Goal: Task Accomplishment & Management: Manage account settings

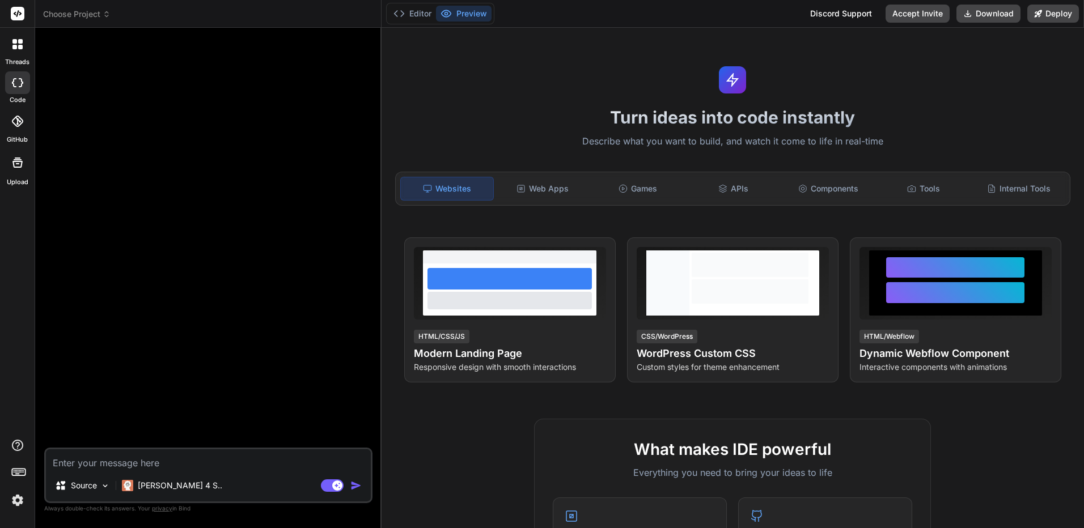
click at [11, 503] on img at bounding box center [17, 500] width 19 height 19
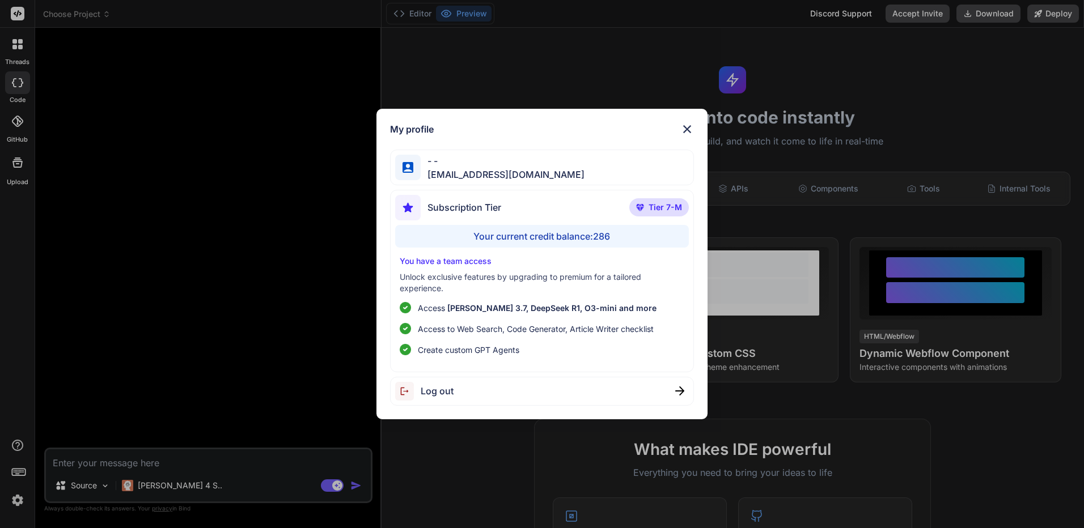
drag, startPoint x: 143, startPoint y: 413, endPoint x: 141, endPoint y: 426, distance: 13.8
click at [142, 413] on div "My profile - - [EMAIL_ADDRESS][DOMAIN_NAME] Subscription Tier Tier 7-M Your cur…" at bounding box center [542, 264] width 1084 height 528
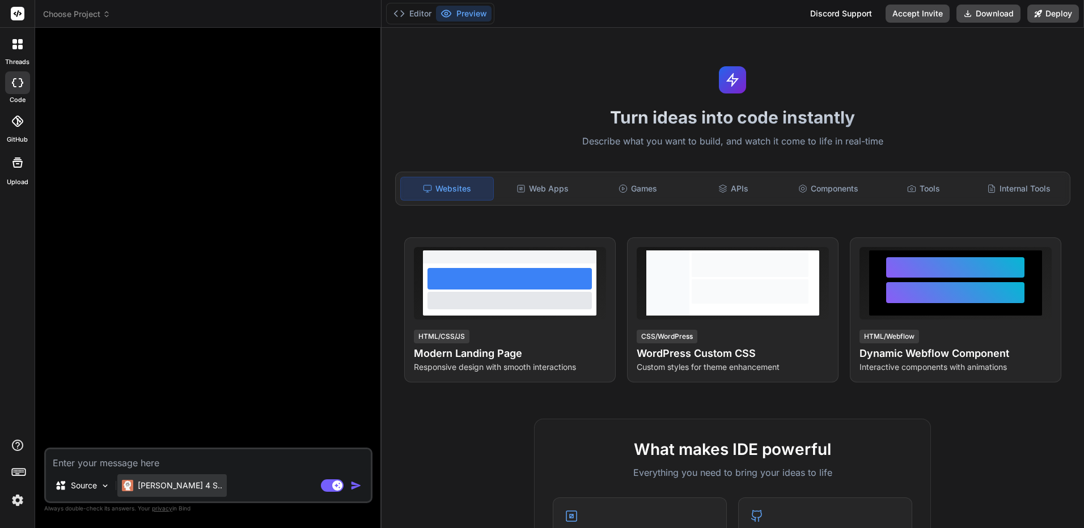
click at [153, 489] on p "[PERSON_NAME] 4 S.." at bounding box center [180, 485] width 84 height 11
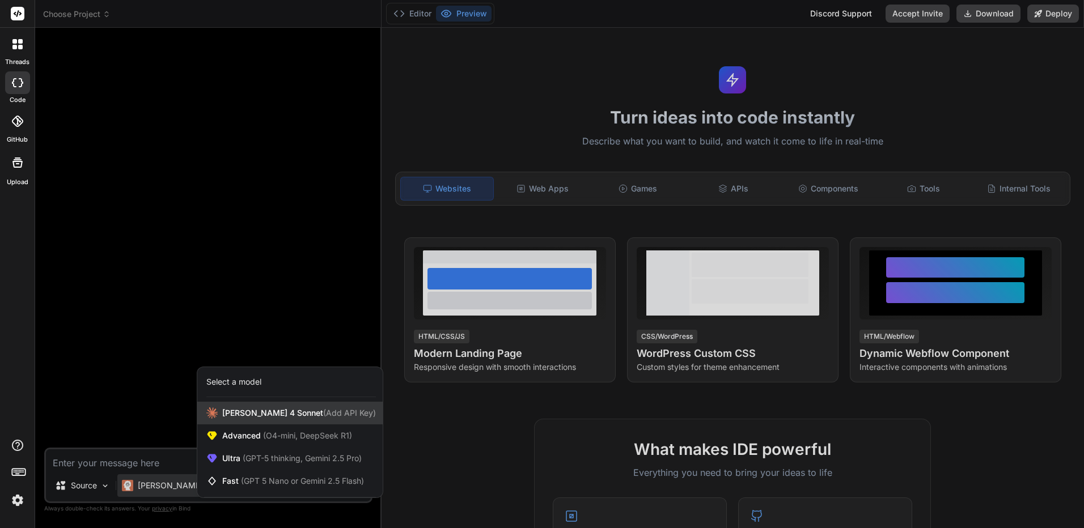
drag, startPoint x: 153, startPoint y: 489, endPoint x: 299, endPoint y: 411, distance: 165.4
click at [323, 411] on span "(Add API Key)" at bounding box center [349, 413] width 53 height 10
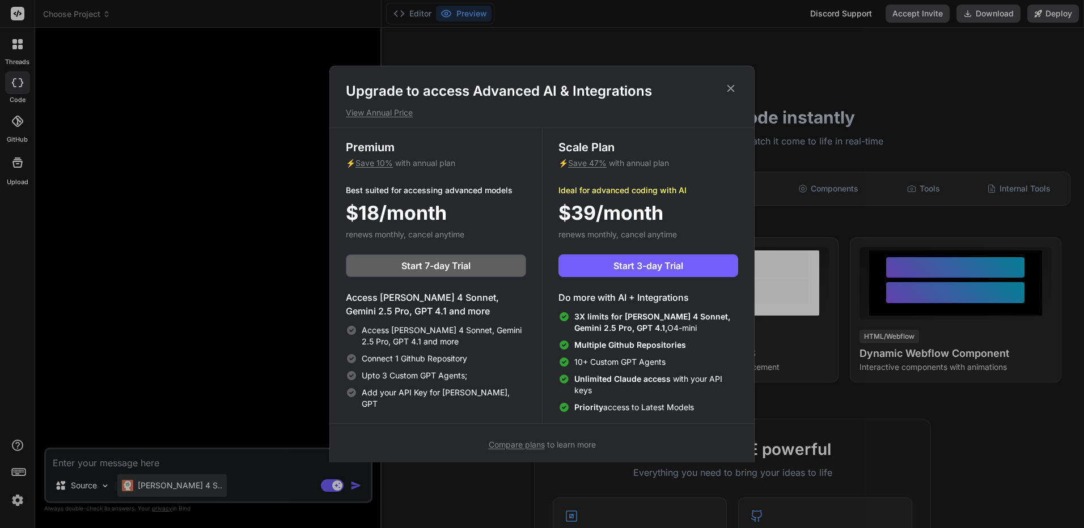
drag, startPoint x: 146, startPoint y: 477, endPoint x: 153, endPoint y: 480, distance: 7.4
click at [149, 477] on div "Upgrade to access Advanced AI & Integrations View Annual Price Premium ⚡ Save 1…" at bounding box center [542, 264] width 1084 height 528
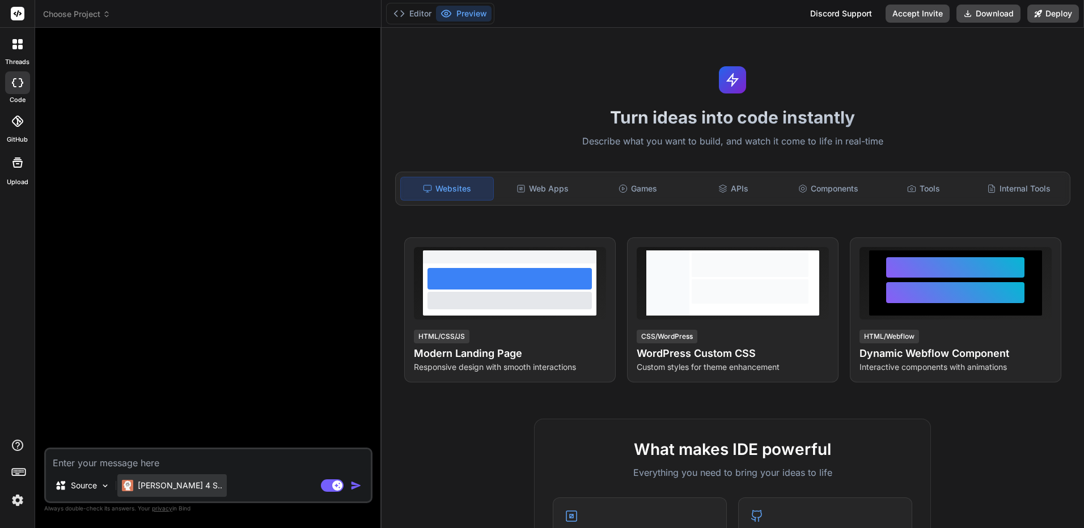
click at [160, 485] on p "[PERSON_NAME] 4 S.." at bounding box center [180, 485] width 84 height 11
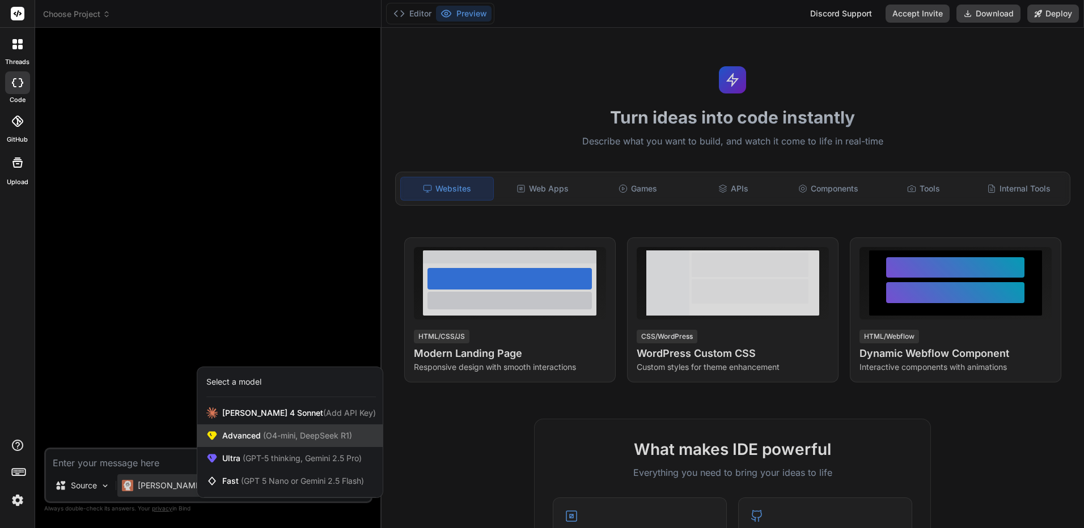
click at [293, 443] on div "Advanced (O4-mini, DeepSeek R1)" at bounding box center [289, 436] width 185 height 23
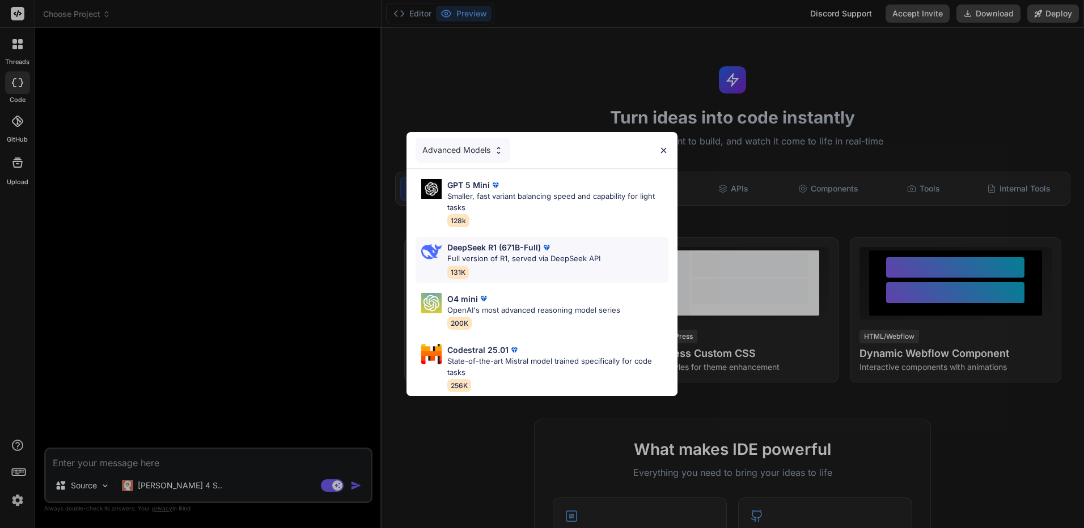
click at [603, 251] on div "DeepSeek R1 (671B-Full) Full version of R1, served via DeepSeek API 131K" at bounding box center [542, 260] width 253 height 46
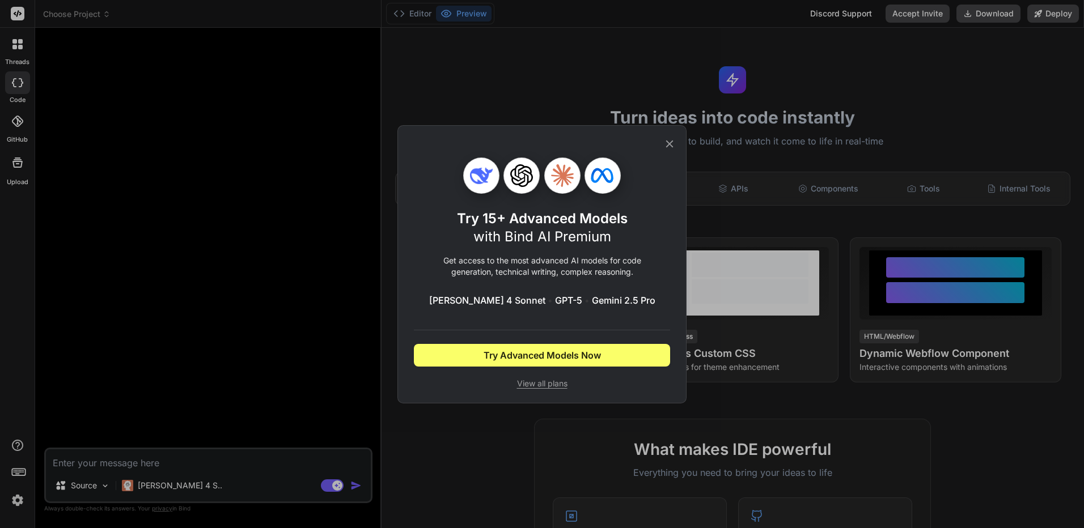
click at [293, 377] on div "Try 15+ Advanced Models with Bind AI Premium Get access to the most advanced AI…" at bounding box center [542, 264] width 1084 height 528
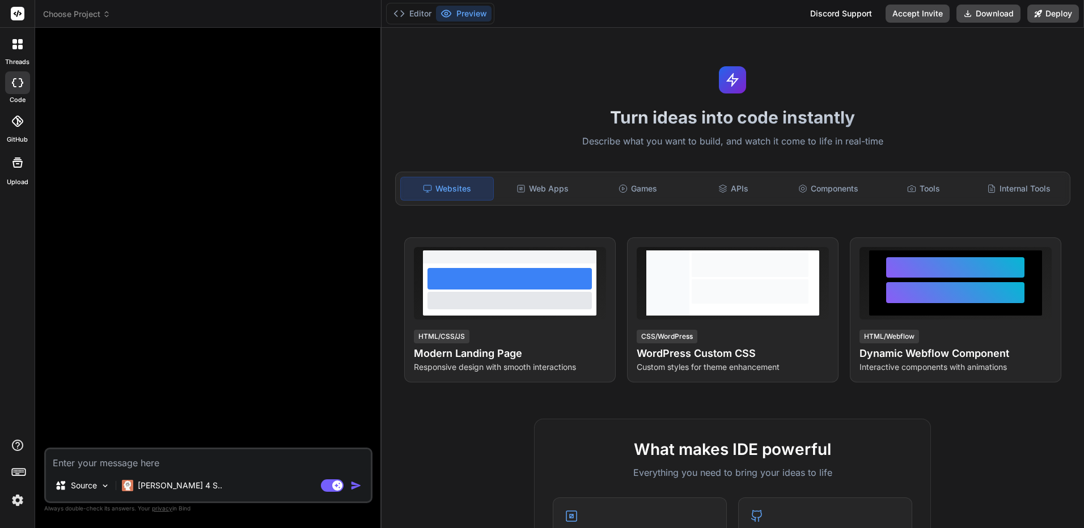
click at [11, 496] on img at bounding box center [17, 500] width 19 height 19
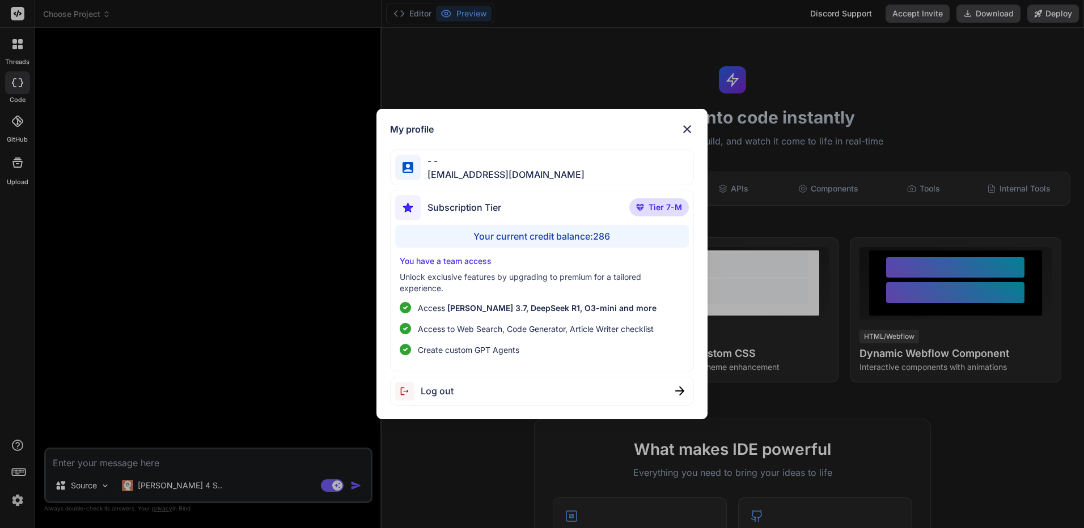
click at [524, 397] on div "Log out" at bounding box center [542, 391] width 304 height 29
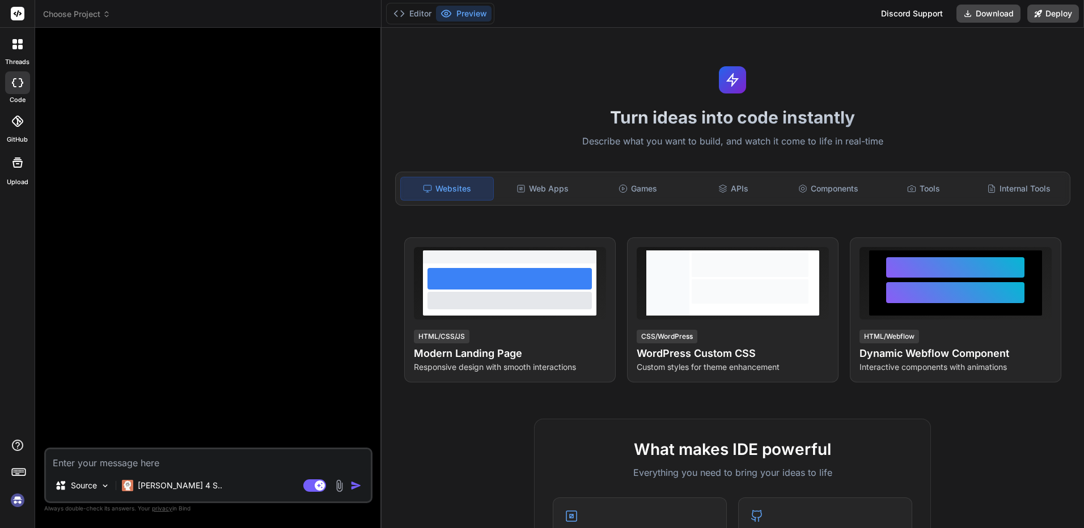
click at [9, 503] on img at bounding box center [17, 500] width 19 height 19
type textarea "x"
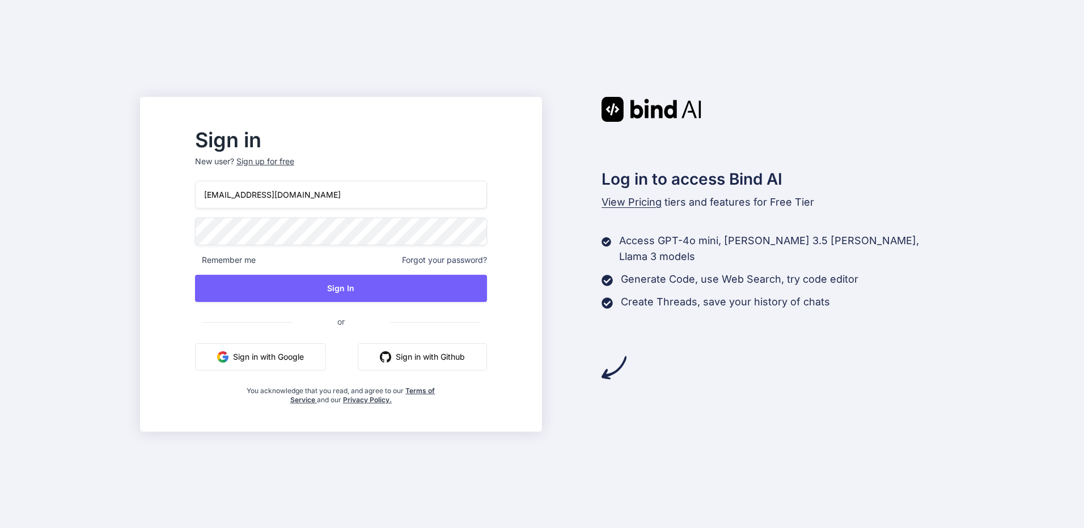
click at [339, 192] on input "[EMAIL_ADDRESS][DOMAIN_NAME]" at bounding box center [341, 195] width 292 height 28
type input "bindai@zenkoy.com"
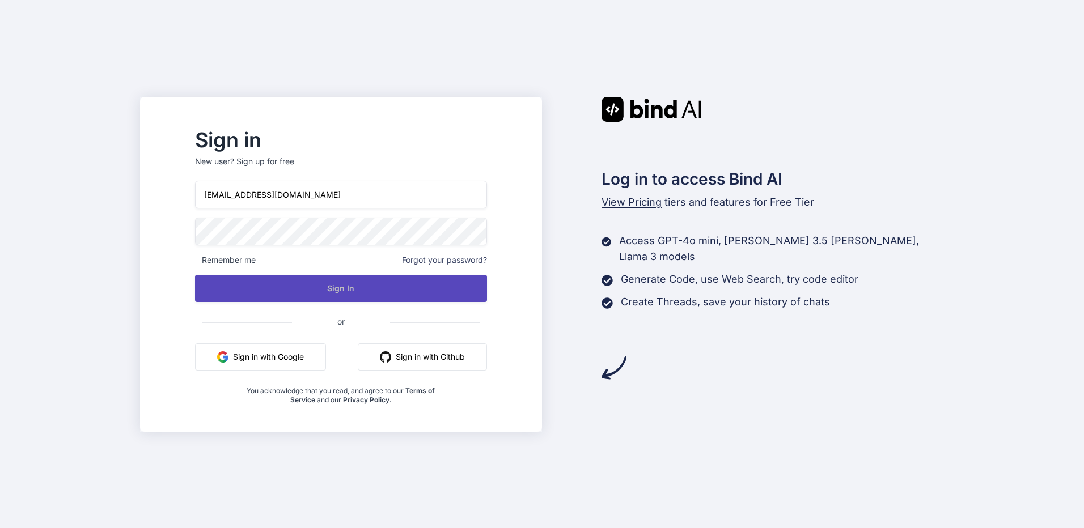
click at [312, 285] on button "Sign In" at bounding box center [341, 288] width 292 height 27
